Goal: Task Accomplishment & Management: Use online tool/utility

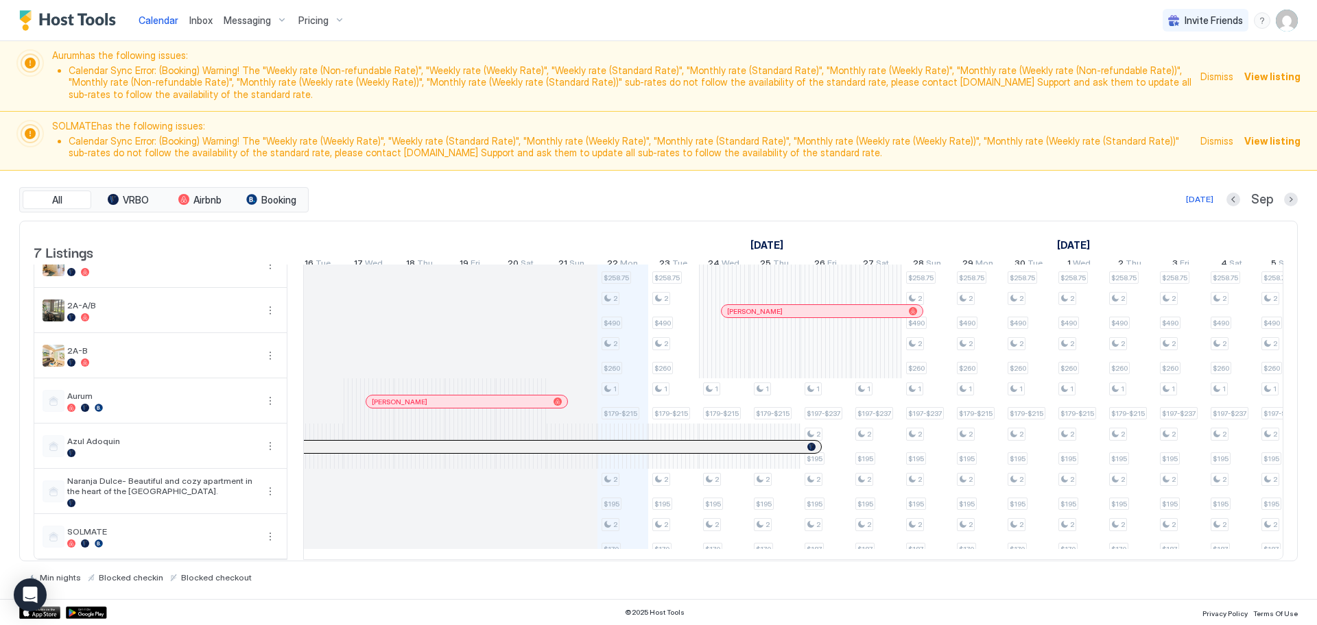
scroll to position [0, 796]
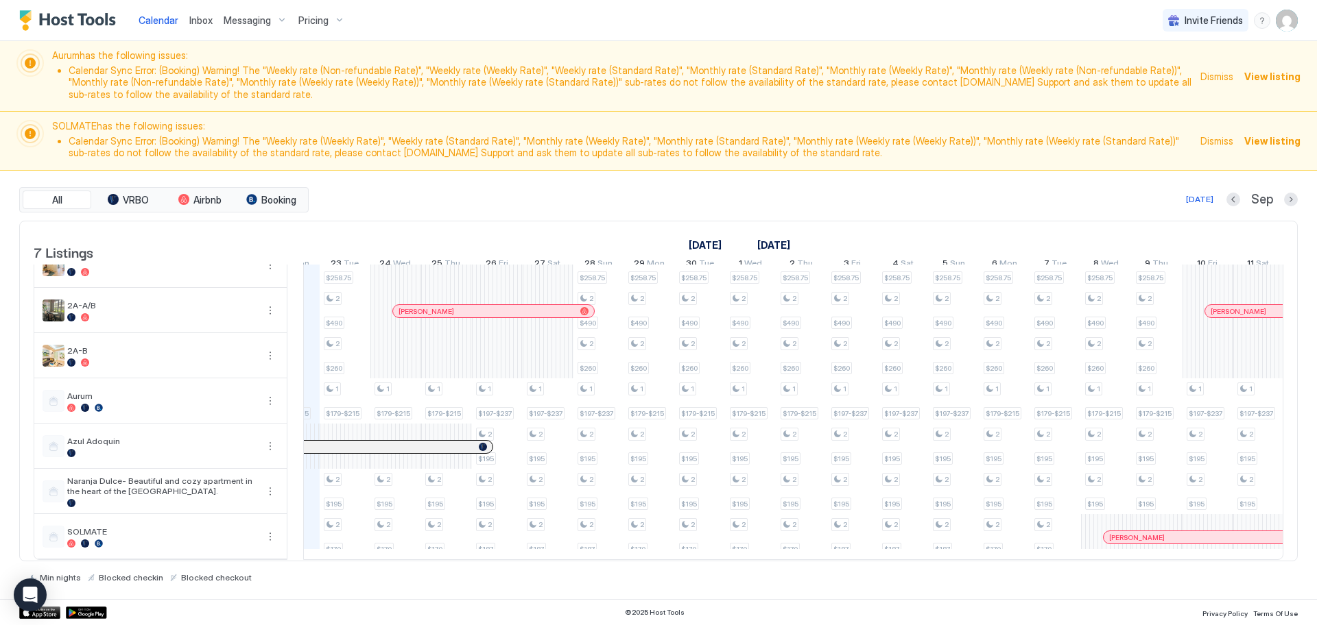
click at [1286, 24] on img "User profile" at bounding box center [1286, 21] width 22 height 22
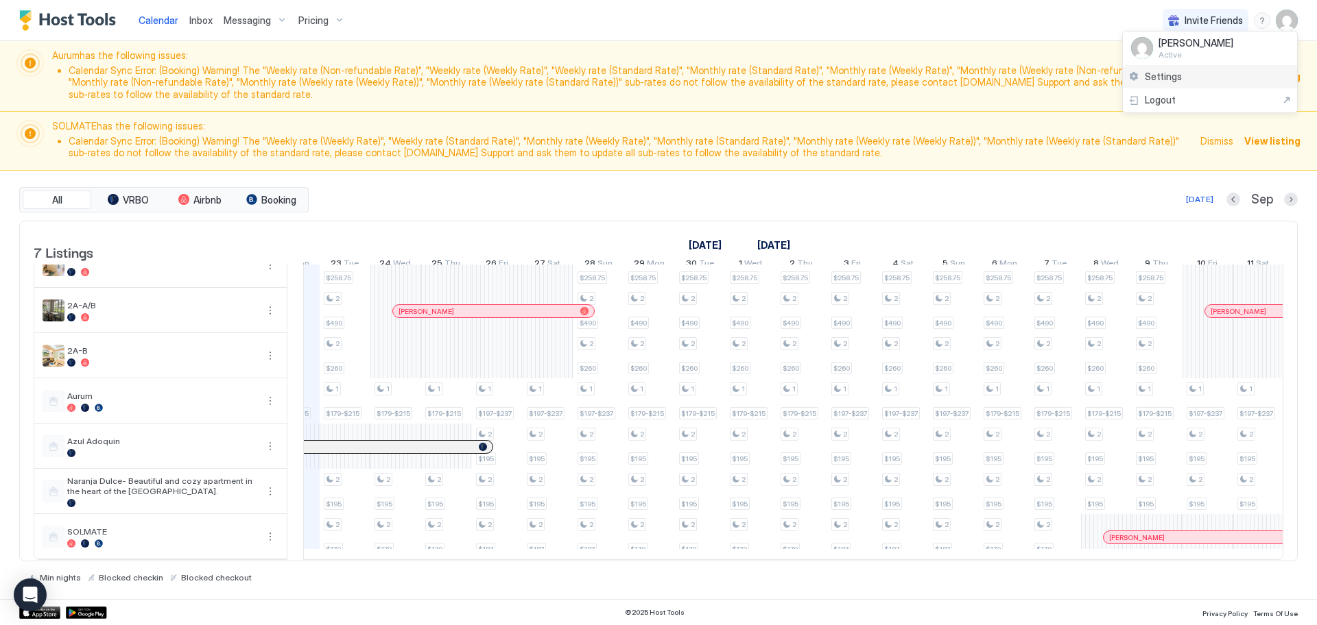
click at [1159, 77] on span "Settings" at bounding box center [1162, 77] width 37 height 12
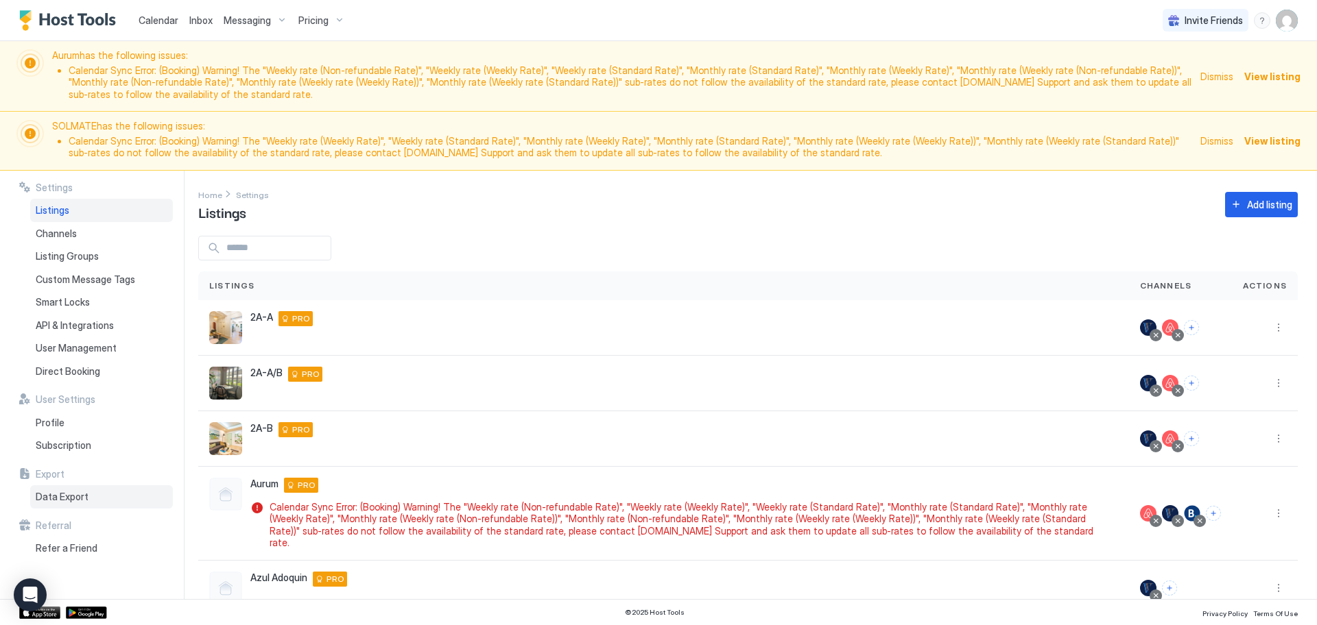
click at [65, 492] on span "Data Export" at bounding box center [62, 497] width 53 height 12
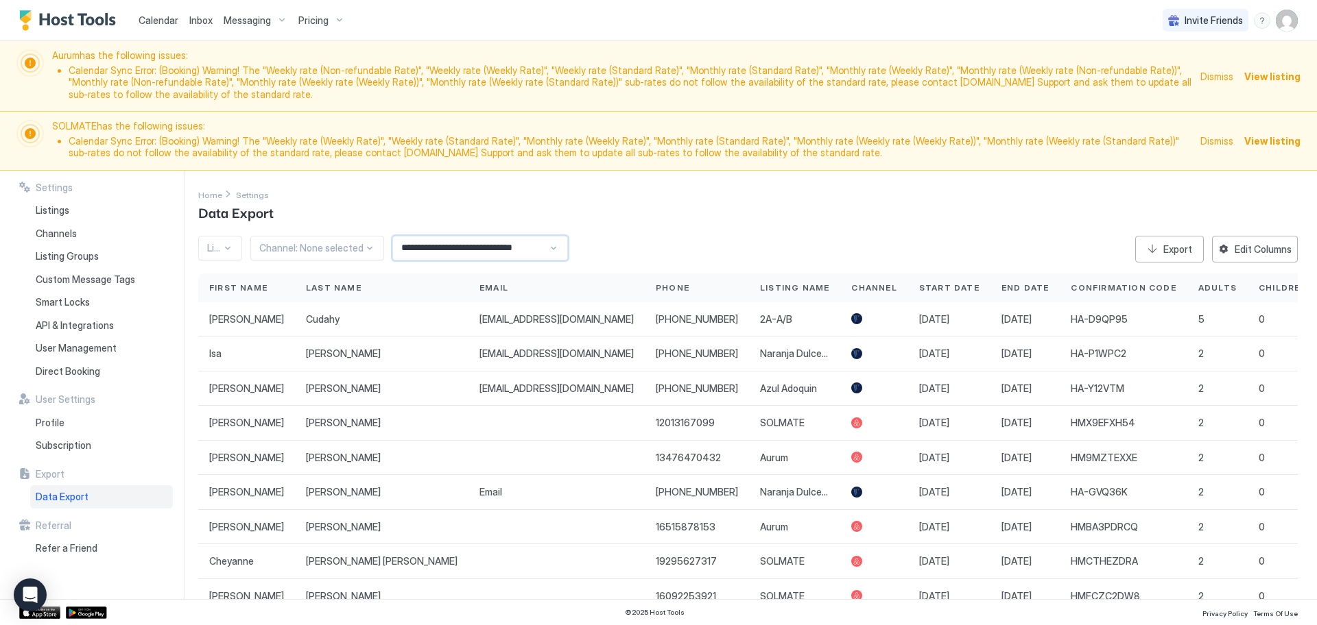
click at [441, 250] on input "**********" at bounding box center [470, 248] width 155 height 23
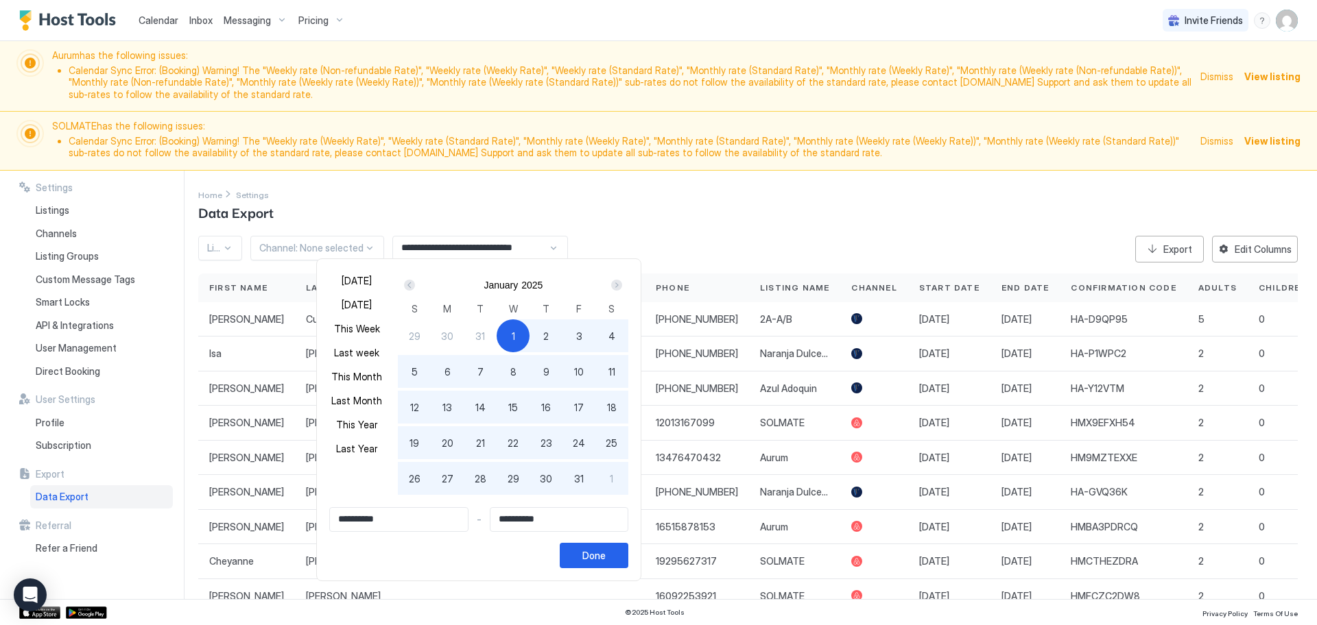
click at [616, 286] on div "Next" at bounding box center [616, 285] width 11 height 11
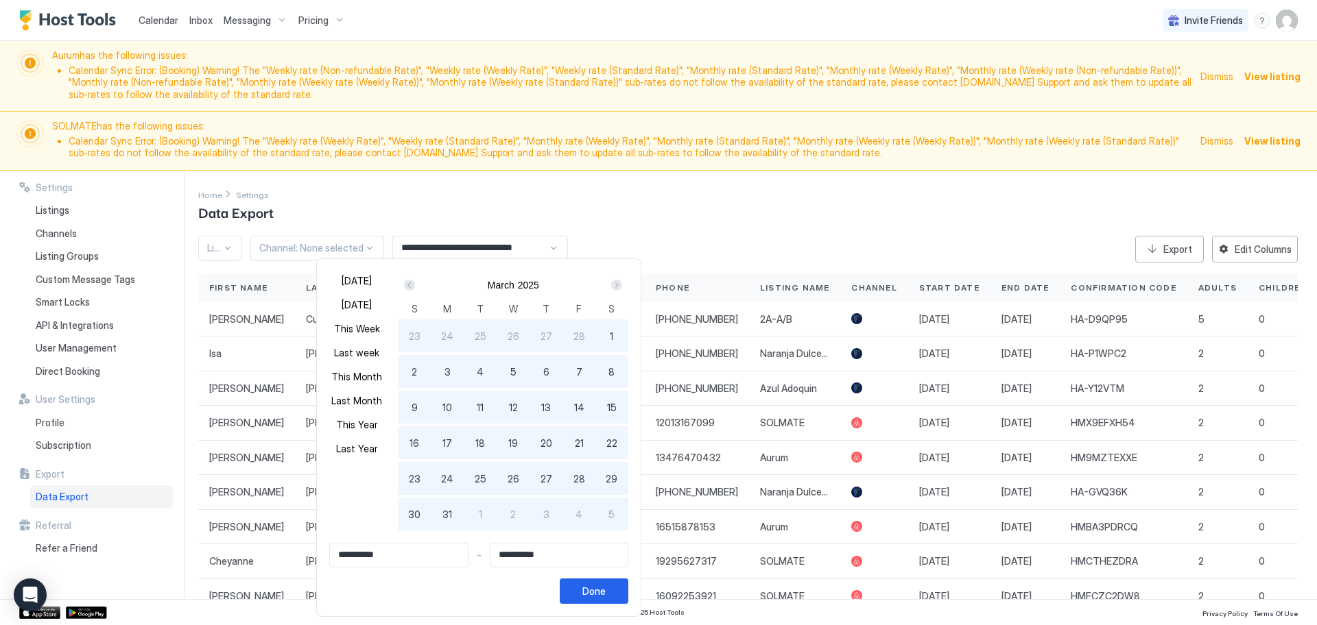
click at [616, 286] on div "Next" at bounding box center [616, 285] width 11 height 11
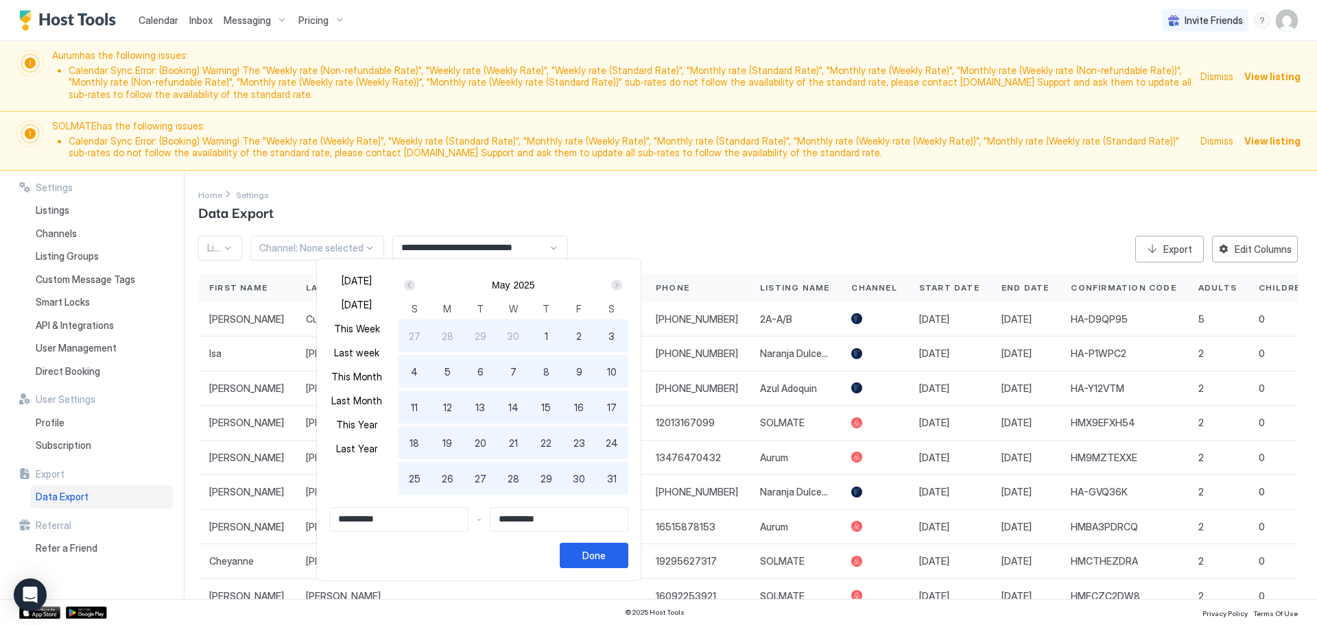
click at [616, 286] on div "Next" at bounding box center [616, 285] width 11 height 11
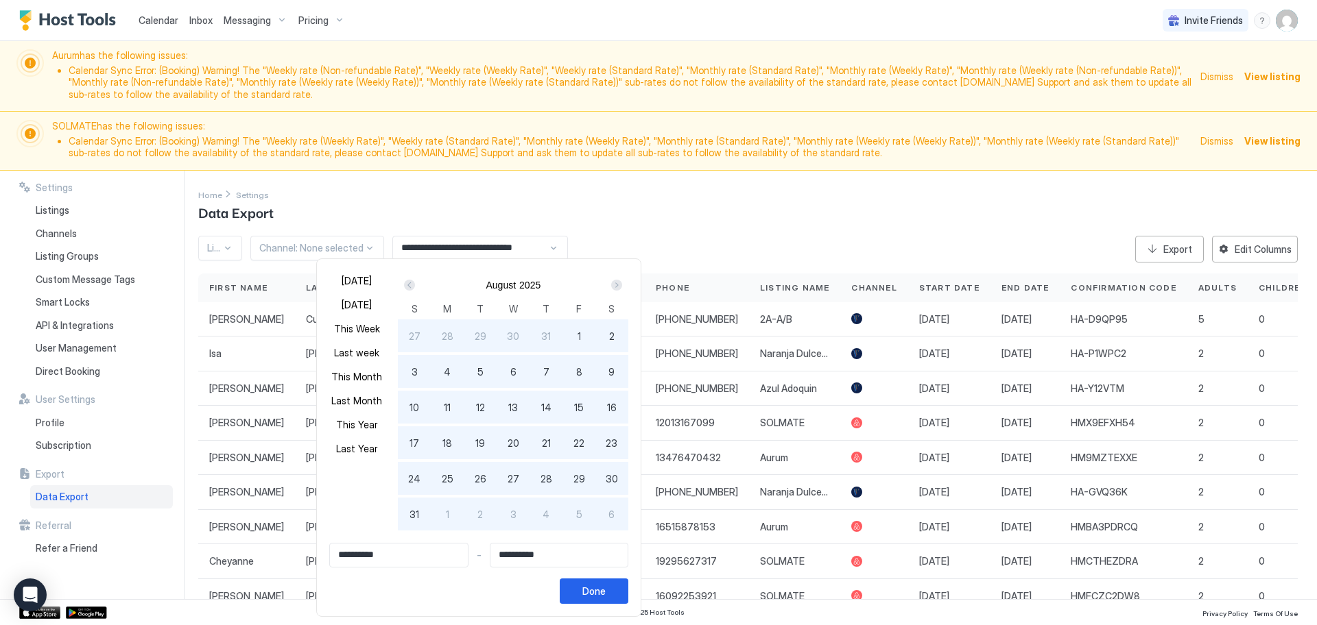
click at [616, 286] on div "Next" at bounding box center [616, 285] width 11 height 11
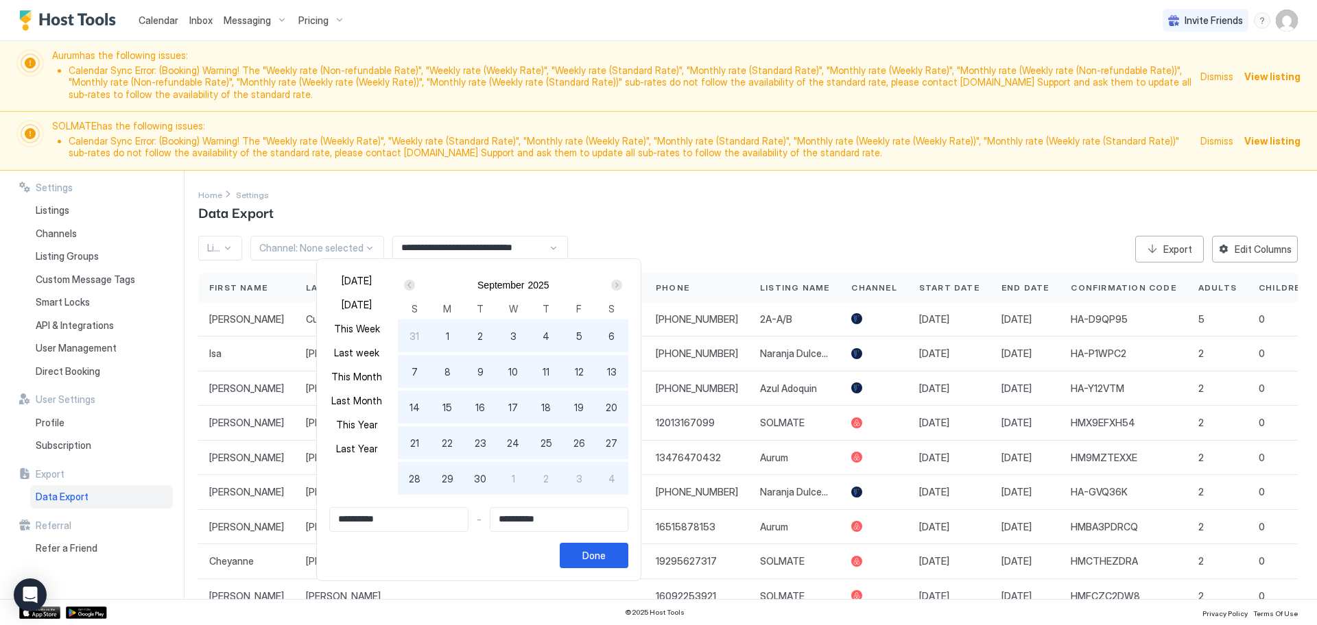
click at [444, 444] on span "22" at bounding box center [447, 443] width 11 height 14
type input "**********"
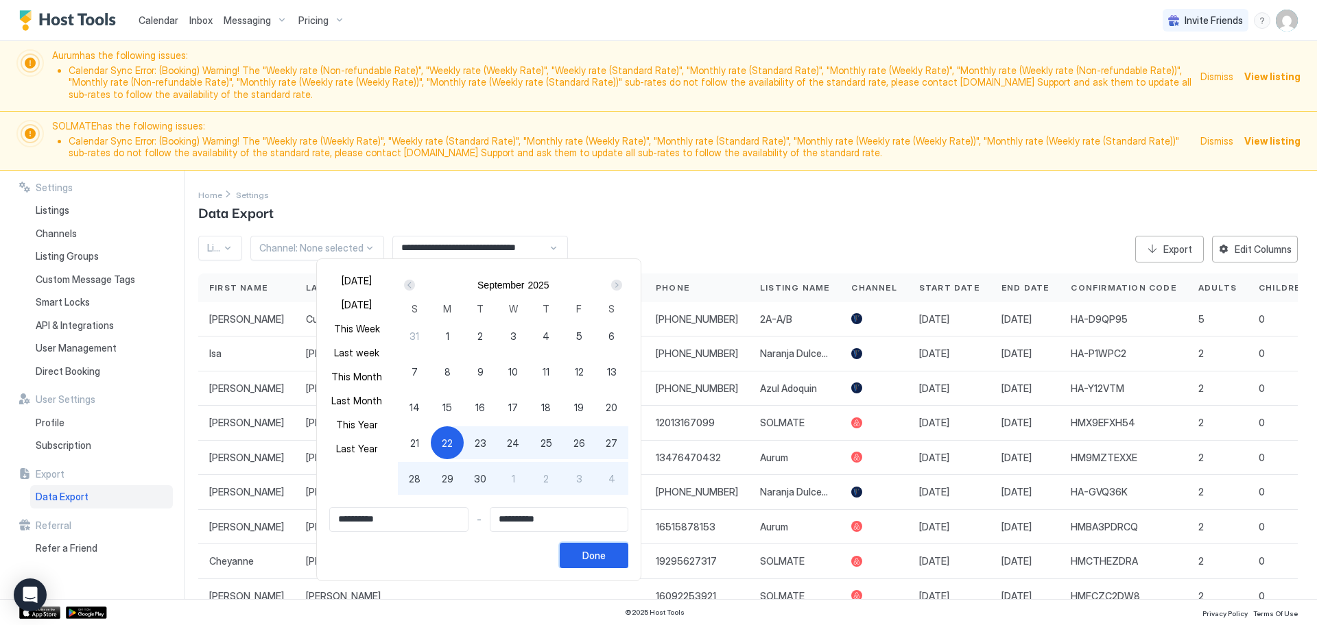
click at [599, 561] on div "Done" at bounding box center [593, 556] width 23 height 14
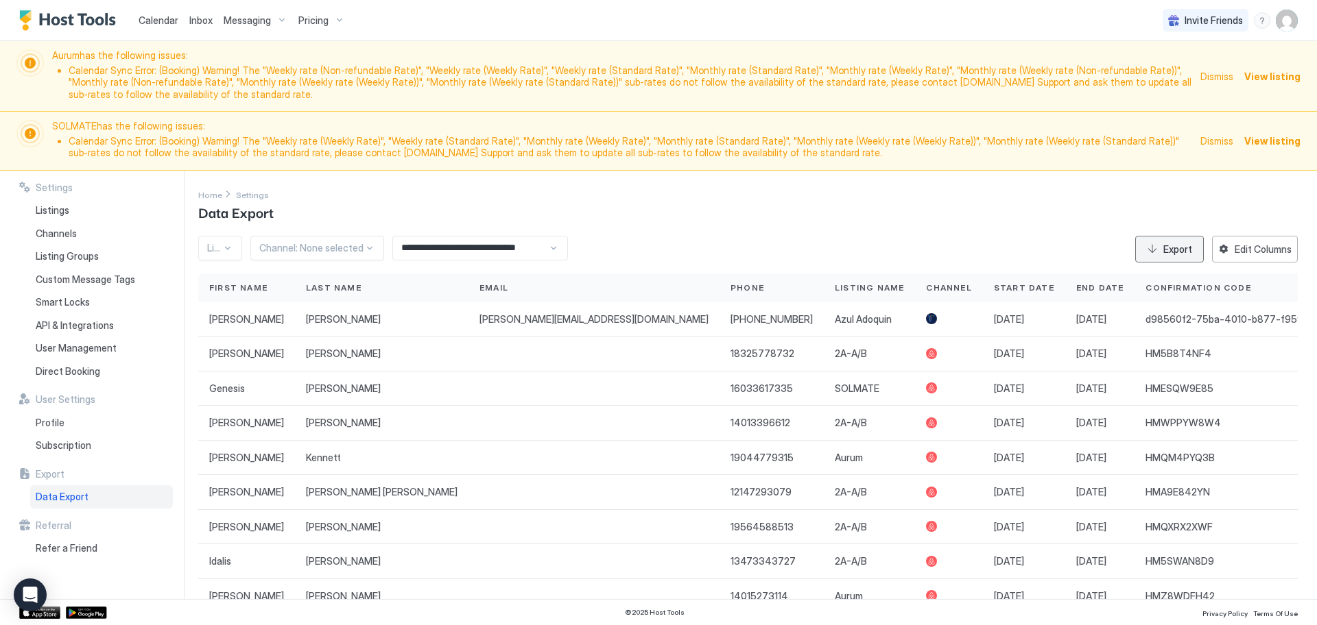
click at [1163, 247] on div "Export" at bounding box center [1177, 249] width 29 height 14
